Goal: Task Accomplishment & Management: Manage account settings

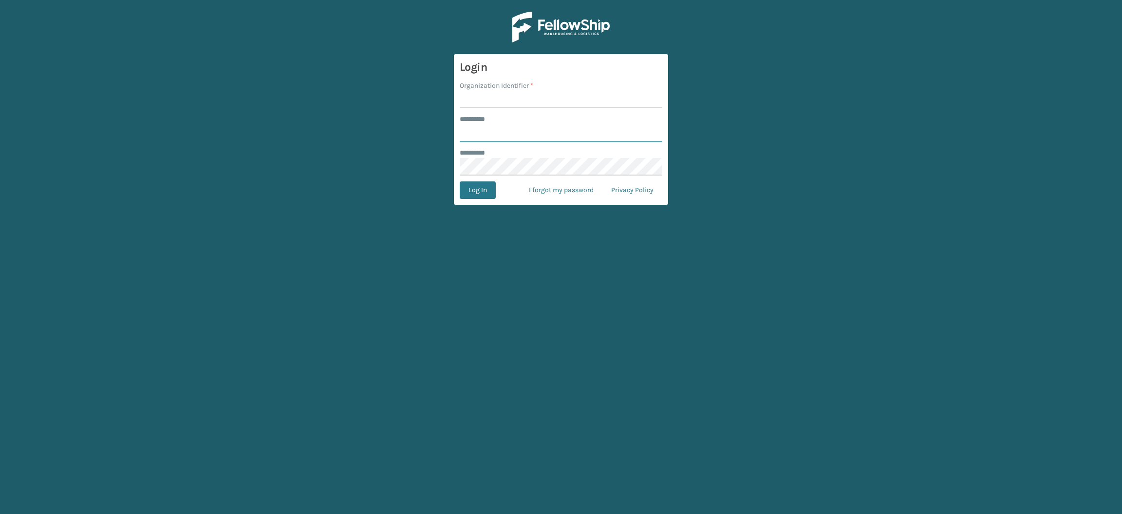
type input "**********"
click at [490, 99] on input "Organization Identifier *" at bounding box center [561, 100] width 203 height 18
type input "SuperAdminOrganization"
click at [479, 186] on button "Log In" at bounding box center [478, 190] width 36 height 18
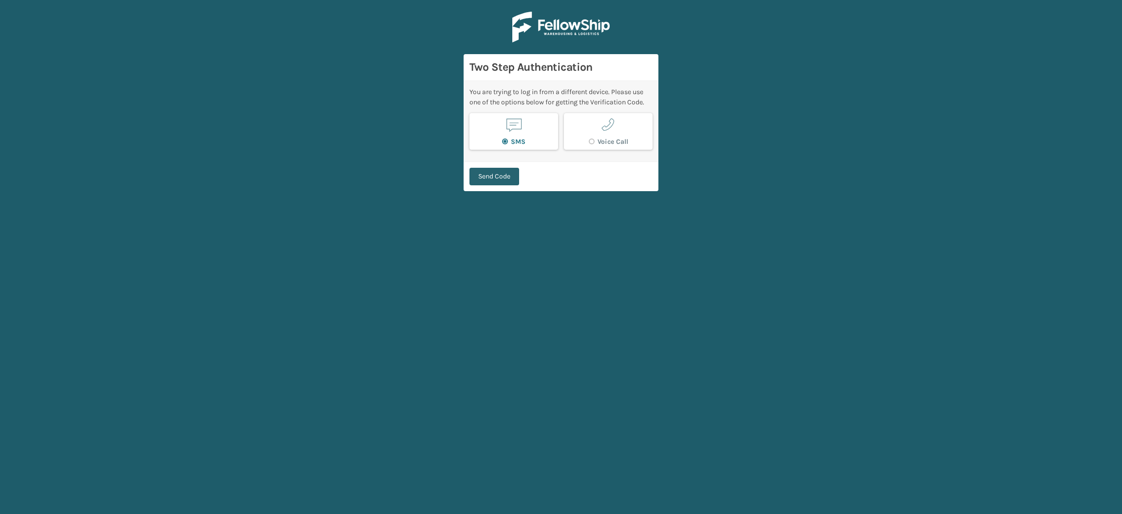
click at [489, 169] on button "Send Code" at bounding box center [495, 177] width 50 height 18
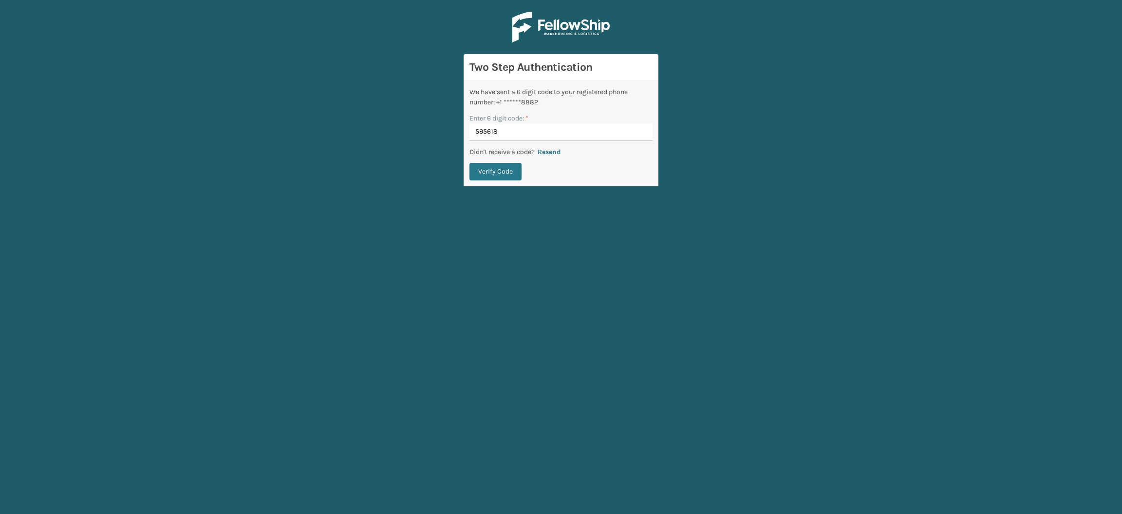
type input "595618"
click at [470, 163] on button "Verify Code" at bounding box center [496, 172] width 52 height 18
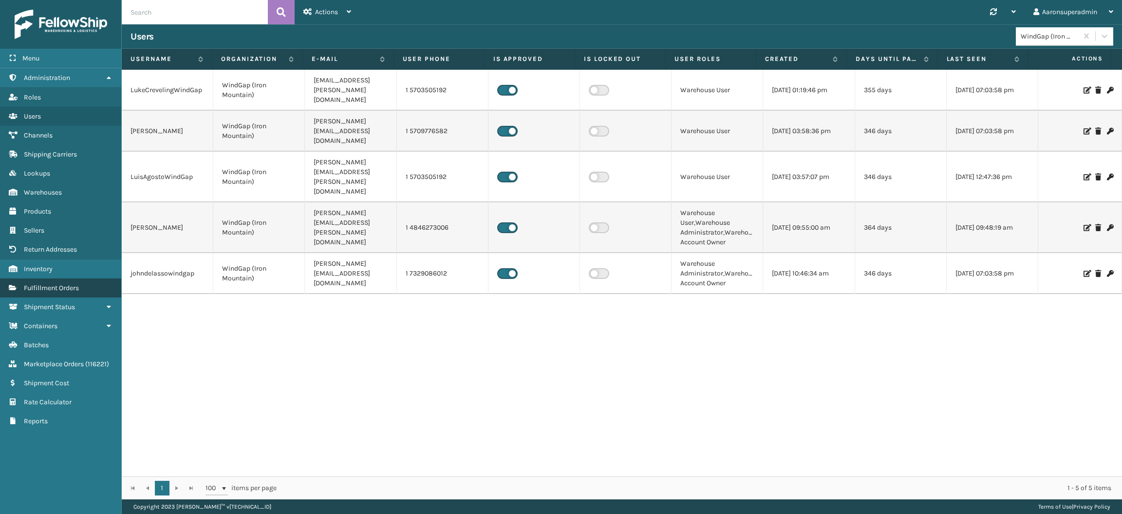
click at [81, 282] on link "Fulfillment Orders" at bounding box center [60, 287] width 121 height 19
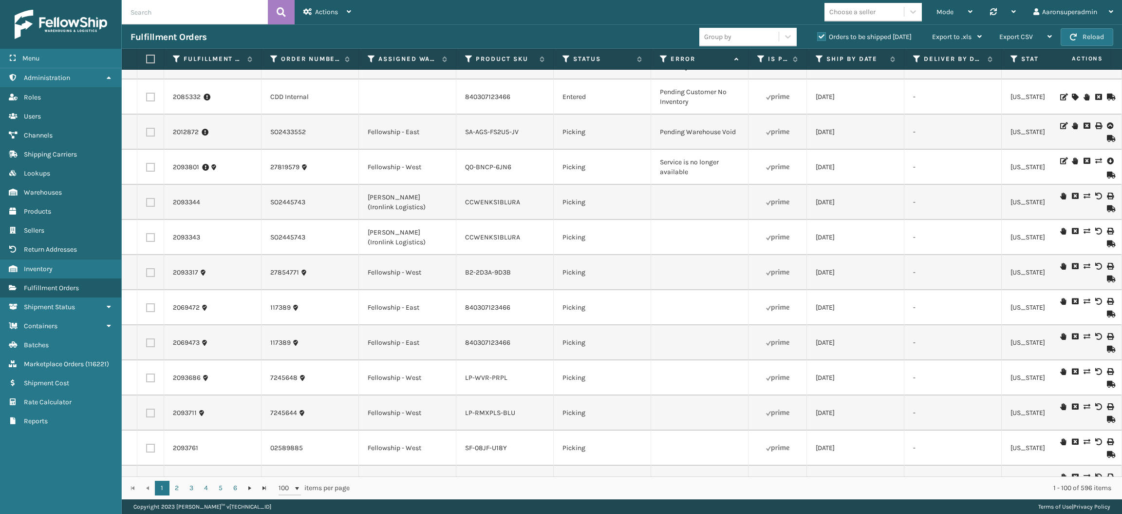
scroll to position [1486, 0]
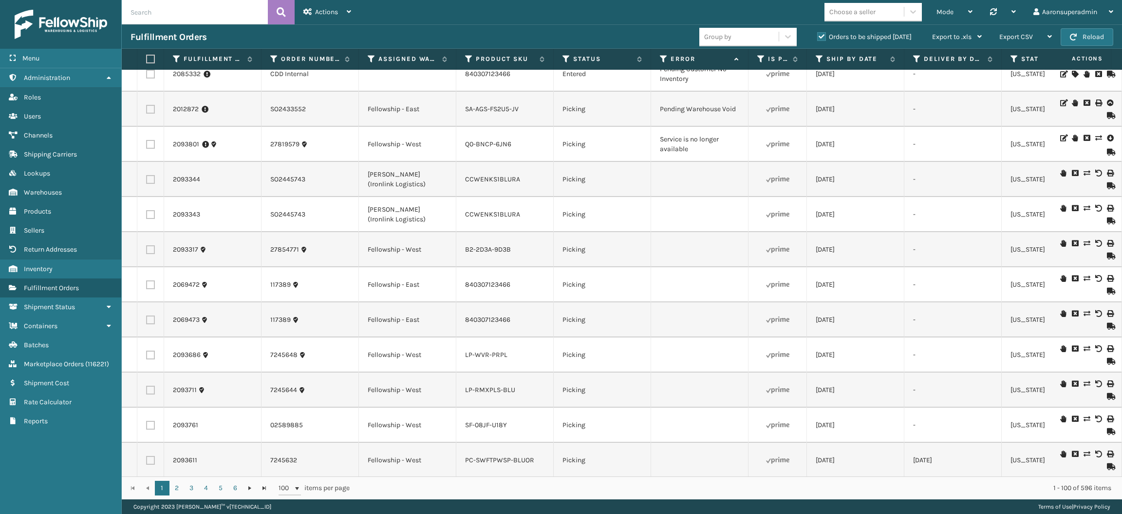
click at [1107, 143] on icon at bounding box center [1110, 138] width 6 height 10
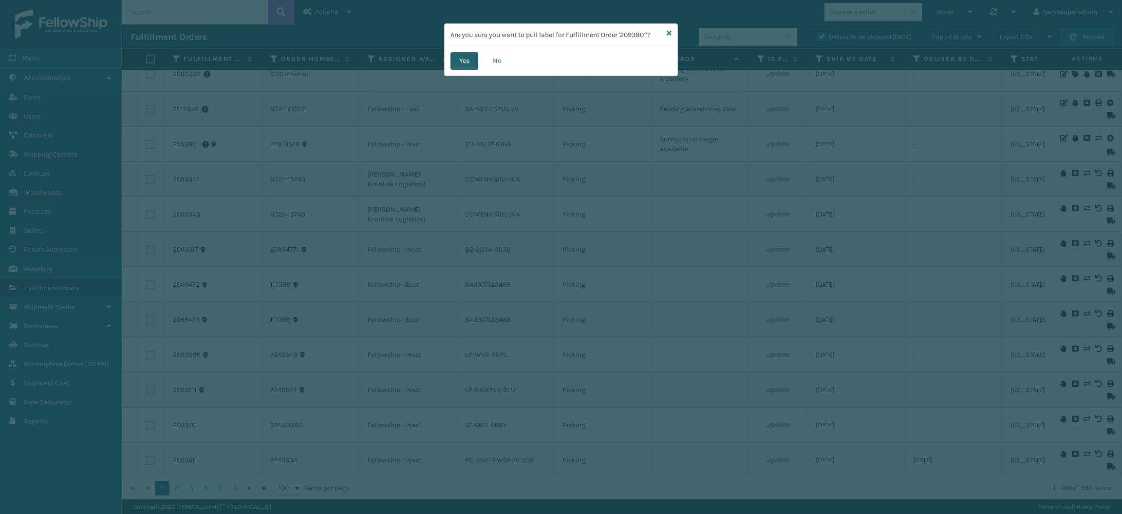
click at [461, 61] on button "Yes" at bounding box center [465, 61] width 28 height 18
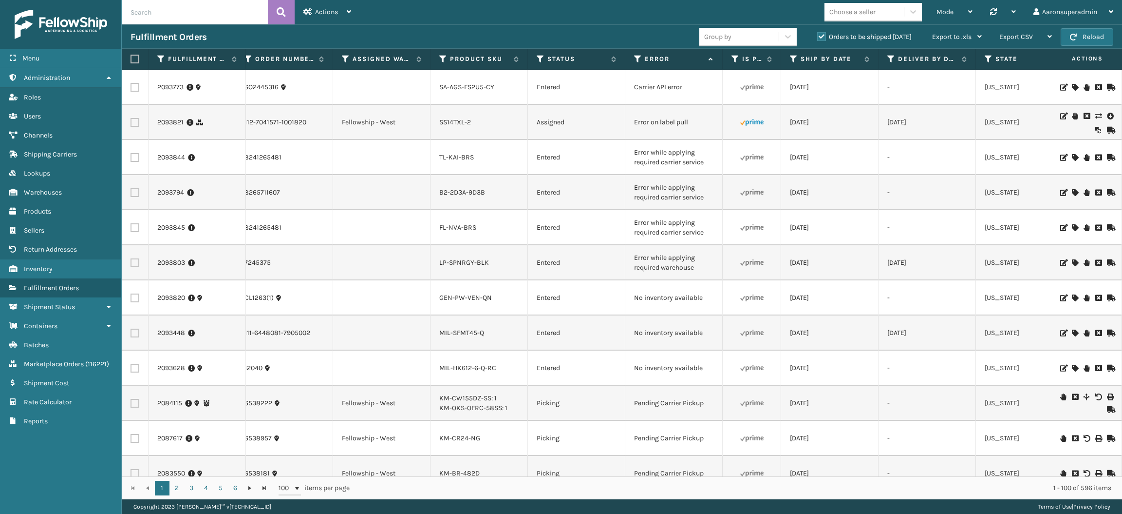
scroll to position [0, 0]
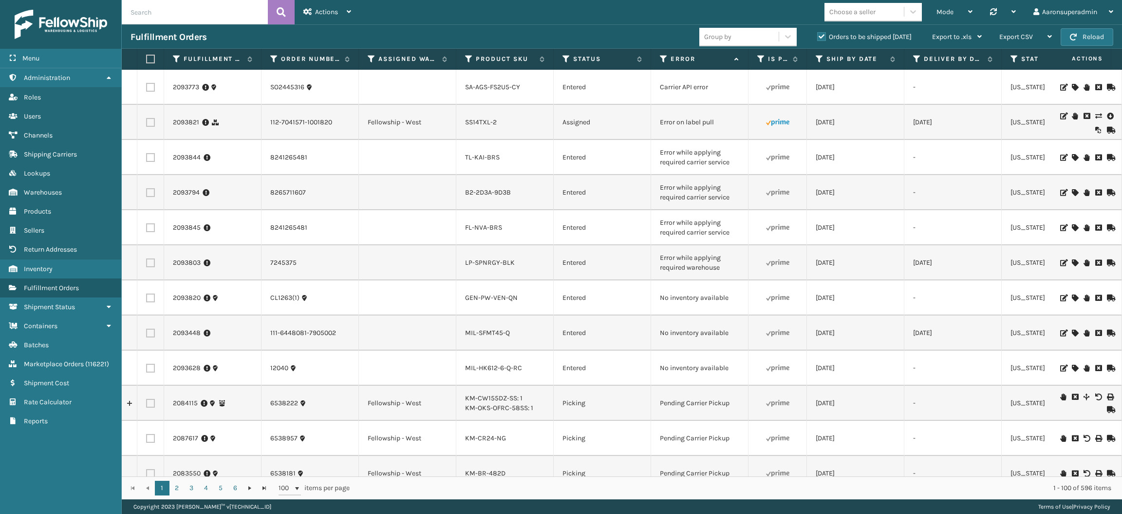
click at [147, 162] on label at bounding box center [150, 157] width 9 height 9
click at [147, 159] on input "checkbox" at bounding box center [146, 156] width 0 height 6
checkbox input "true"
click at [148, 197] on label at bounding box center [150, 192] width 9 height 9
click at [147, 194] on input "checkbox" at bounding box center [146, 191] width 0 height 6
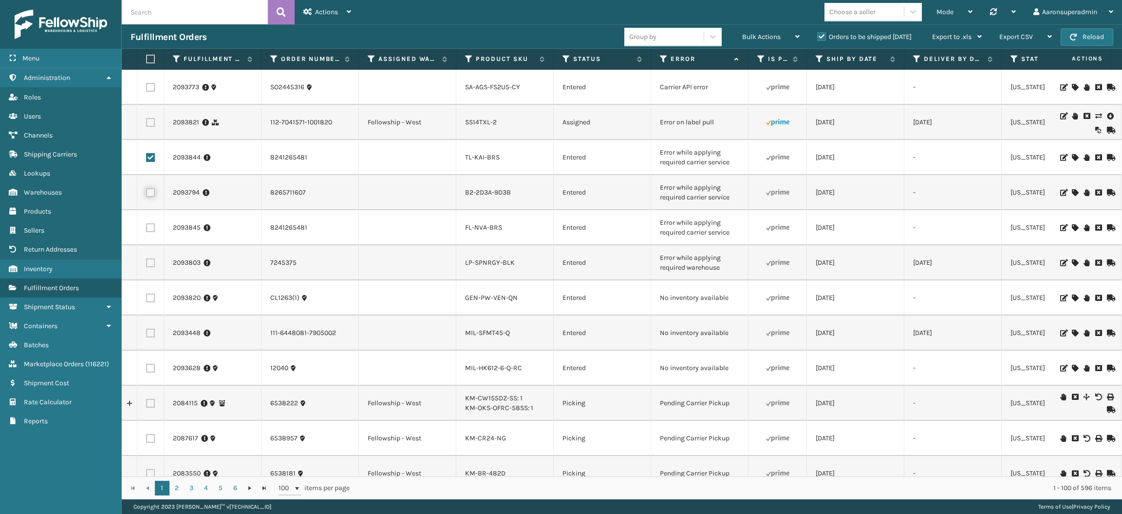
checkbox input "true"
click at [148, 232] on label at bounding box center [150, 227] width 9 height 9
click at [147, 229] on input "checkbox" at bounding box center [146, 226] width 0 height 6
checkbox input "true"
click at [152, 266] on label at bounding box center [150, 262] width 9 height 9
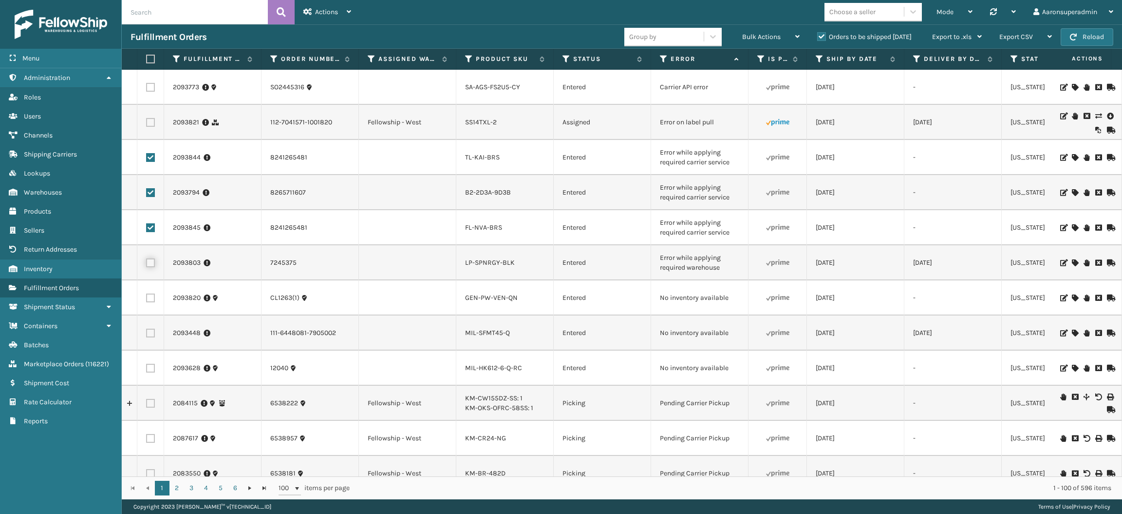
click at [147, 265] on input "checkbox" at bounding box center [146, 261] width 0 height 6
click at [151, 267] on label at bounding box center [150, 262] width 9 height 9
click at [147, 265] on input "checkbox" at bounding box center [146, 261] width 0 height 6
checkbox input "false"
click at [762, 30] on div "Bulk Actions" at bounding box center [770, 37] width 57 height 24
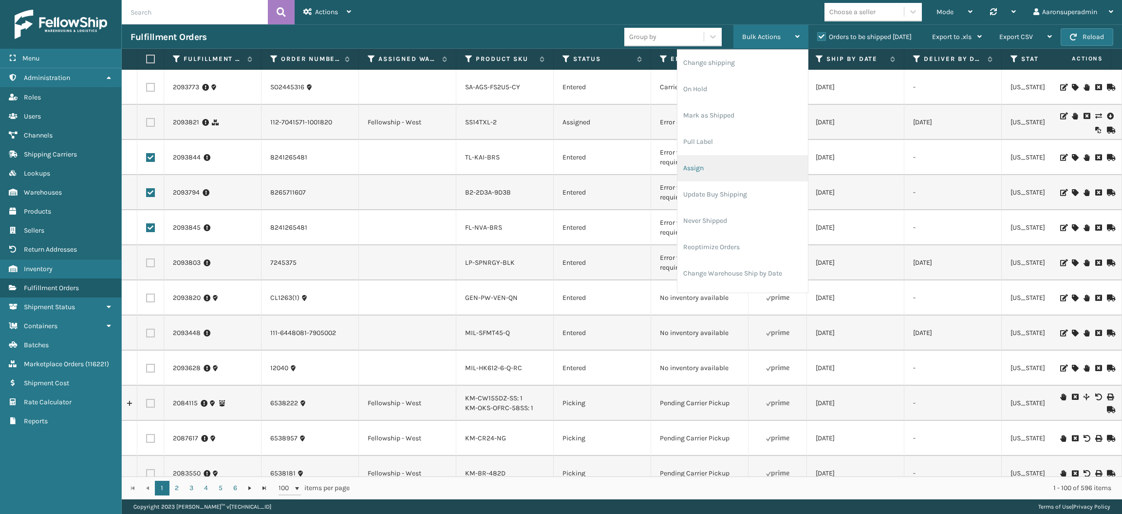
click at [705, 170] on li "Assign" at bounding box center [743, 168] width 131 height 26
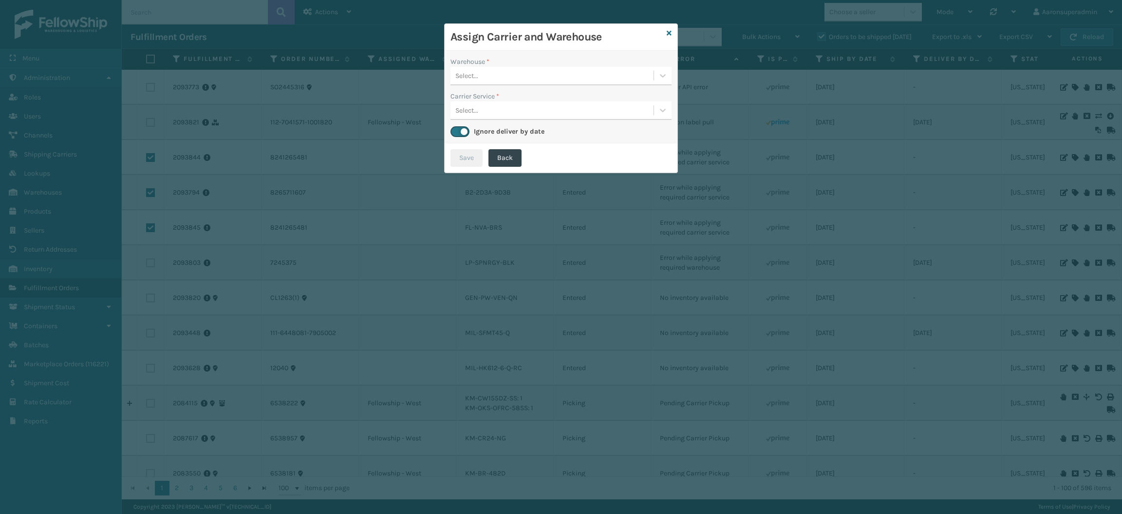
click at [533, 75] on div "Select..." at bounding box center [552, 76] width 203 height 16
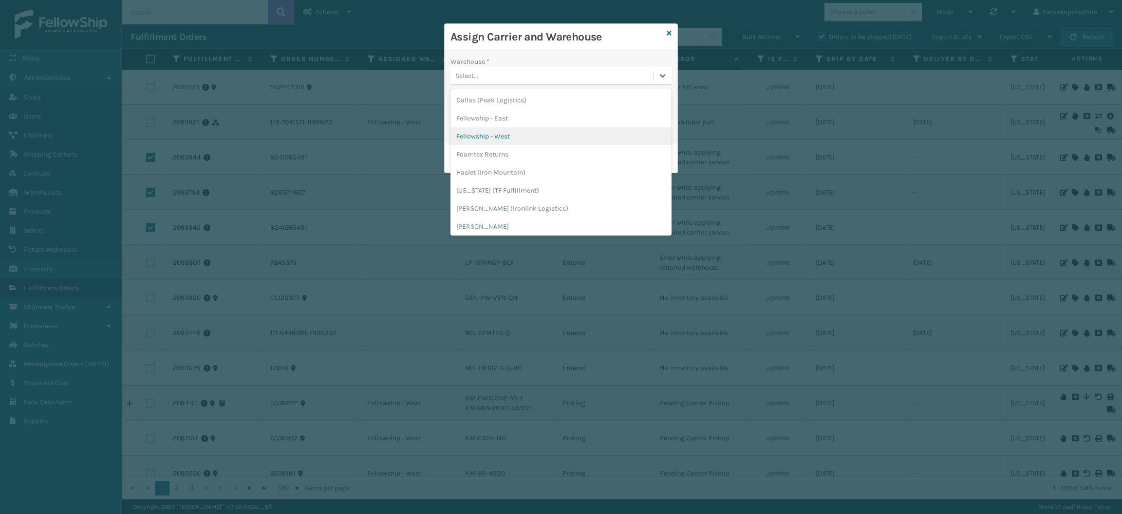
click at [526, 142] on div "Fellowship - West" at bounding box center [561, 136] width 221 height 18
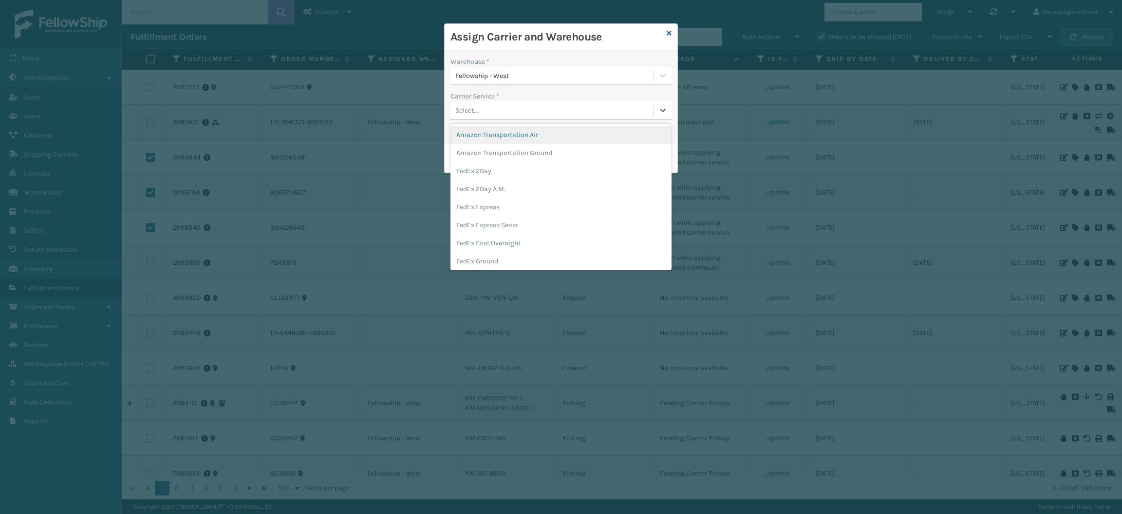
click at [514, 101] on div "Select..." at bounding box center [561, 110] width 221 height 19
click at [476, 251] on div "FedEx Home Delivery" at bounding box center [561, 249] width 221 height 18
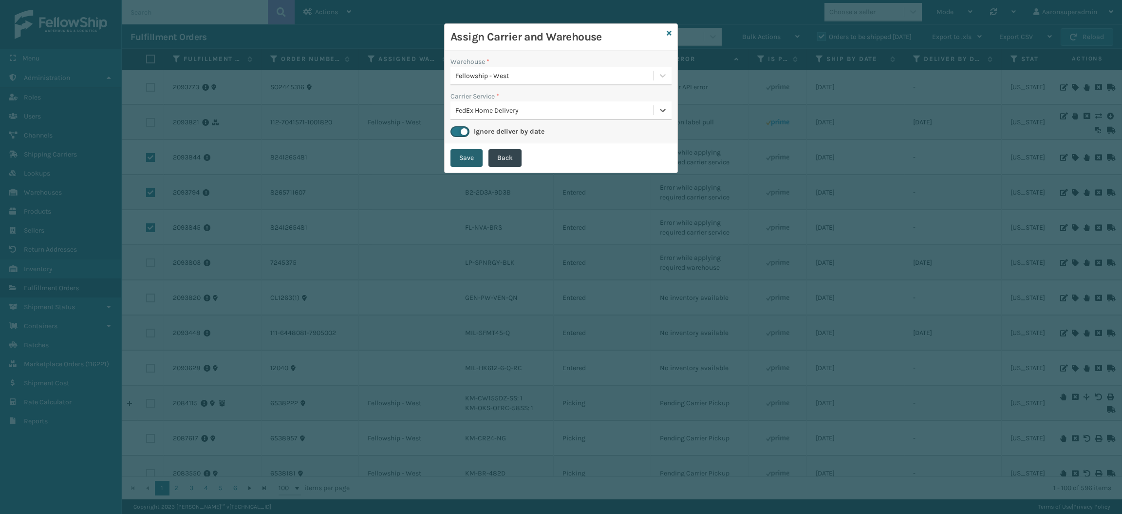
click at [459, 160] on button "Save" at bounding box center [467, 158] width 32 height 18
checkbox input "false"
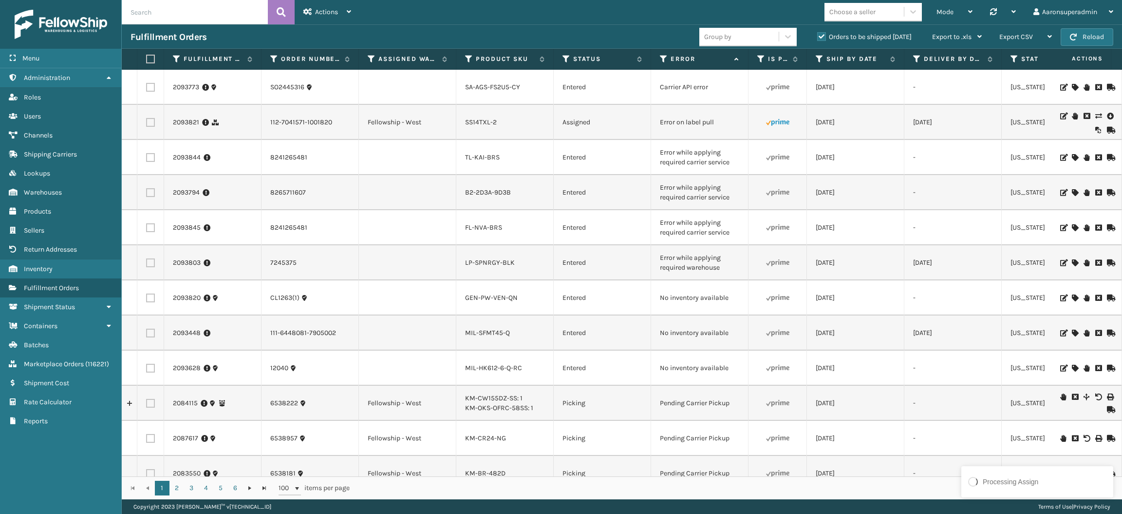
click at [459, 160] on td "TL-KAI-BRS" at bounding box center [505, 157] width 97 height 35
click at [191, 124] on link "2093821" at bounding box center [186, 122] width 26 height 10
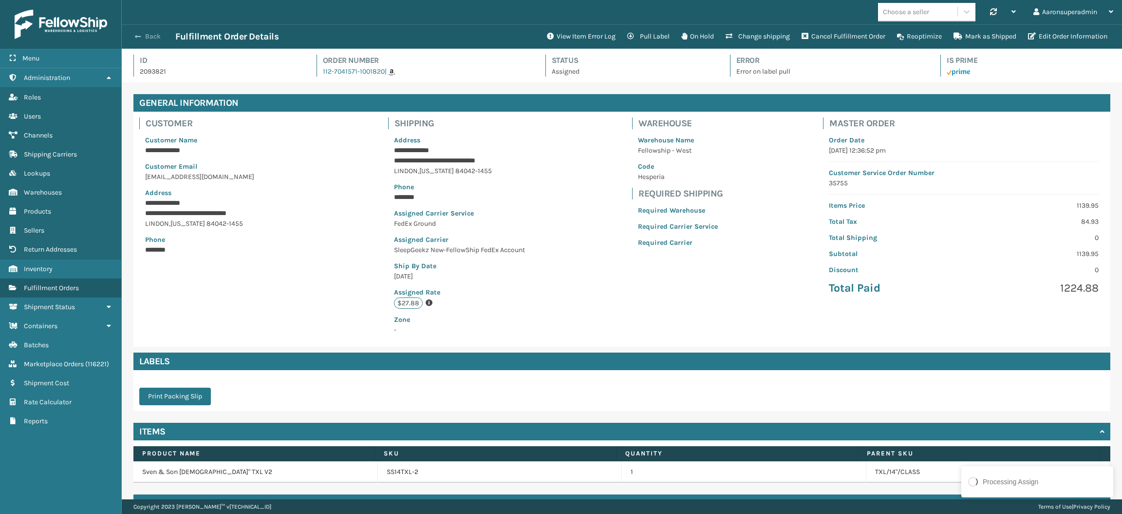
click at [143, 38] on button "Back" at bounding box center [153, 36] width 45 height 9
